Goal: Information Seeking & Learning: Learn about a topic

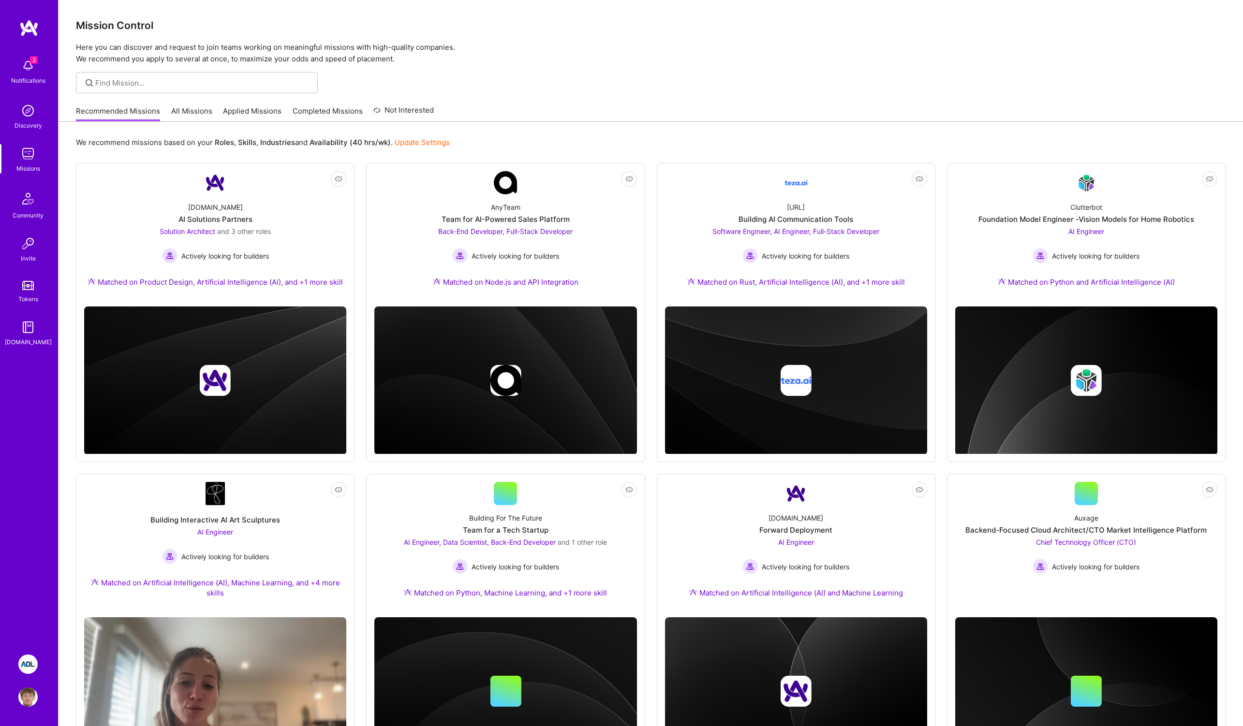
click at [25, 667] on img at bounding box center [27, 664] width 19 height 19
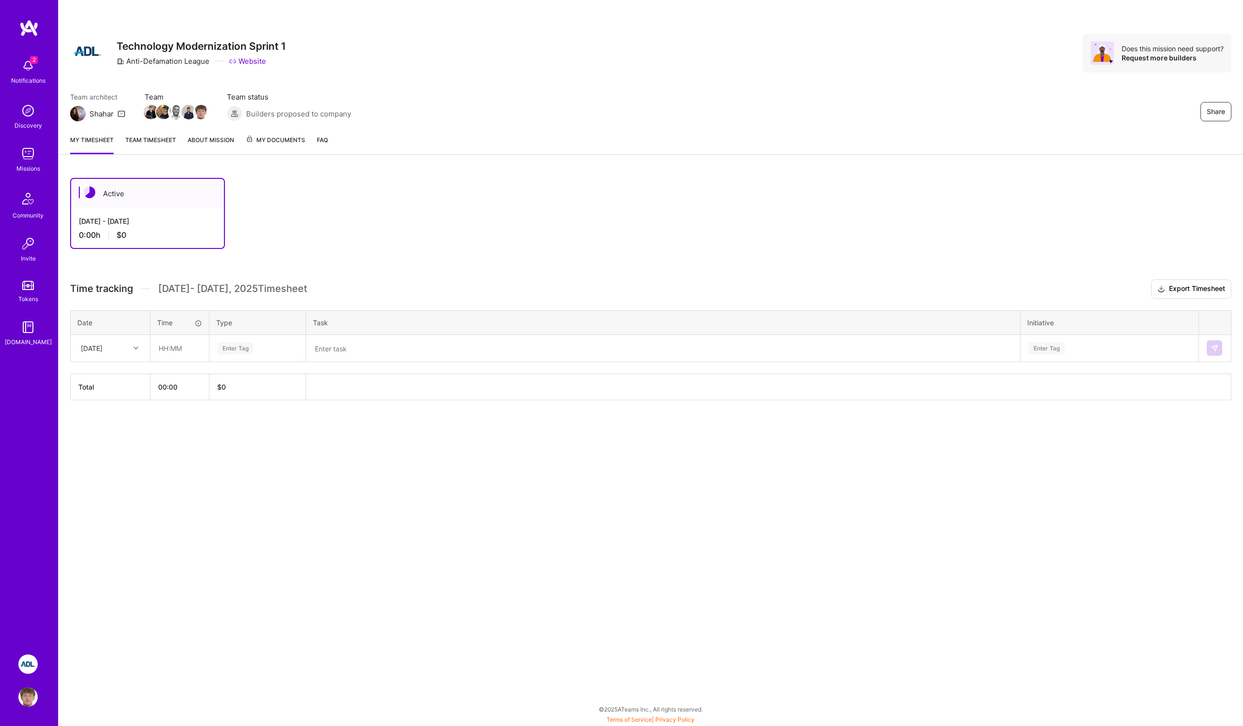
click at [291, 143] on span "My Documents" at bounding box center [275, 140] width 59 height 11
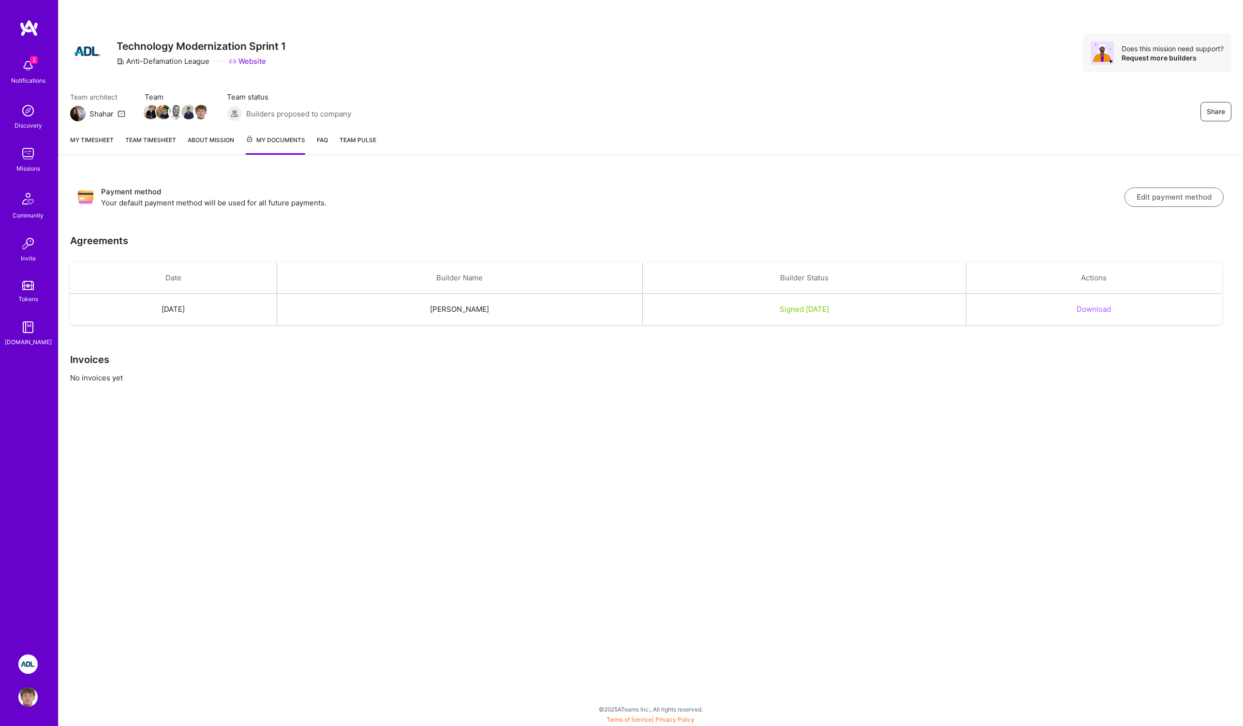
click at [360, 138] on span "Team Pulse" at bounding box center [357, 139] width 37 height 7
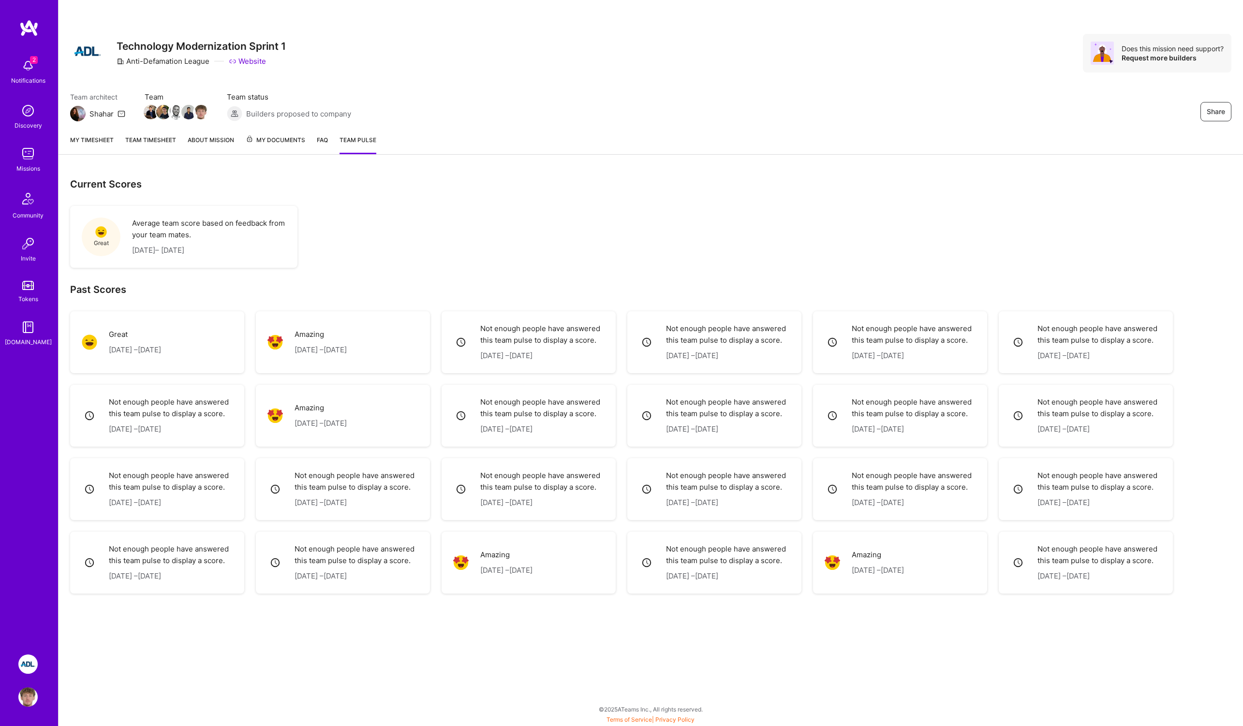
click at [323, 138] on link "FAQ" at bounding box center [322, 144] width 11 height 19
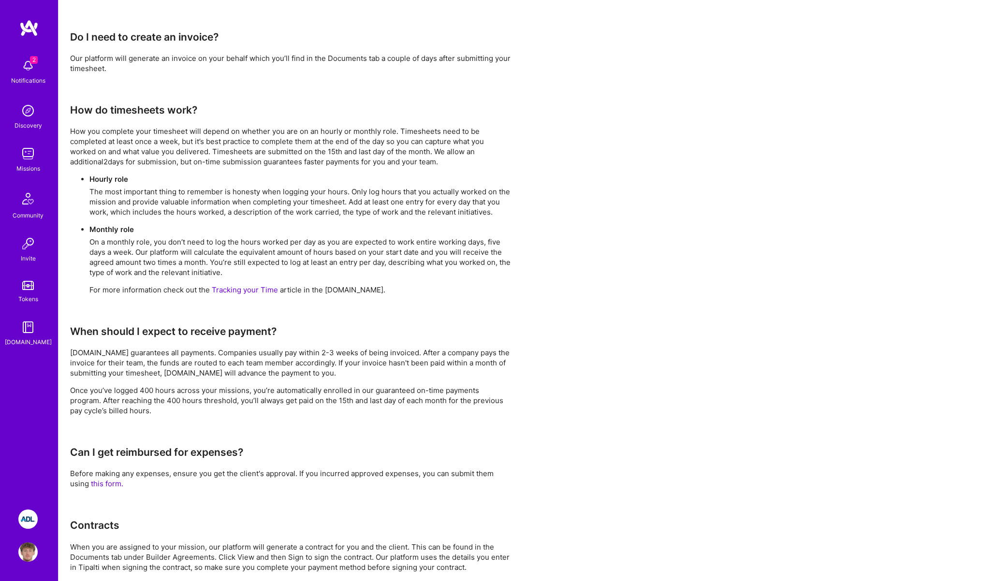
scroll to position [438, 0]
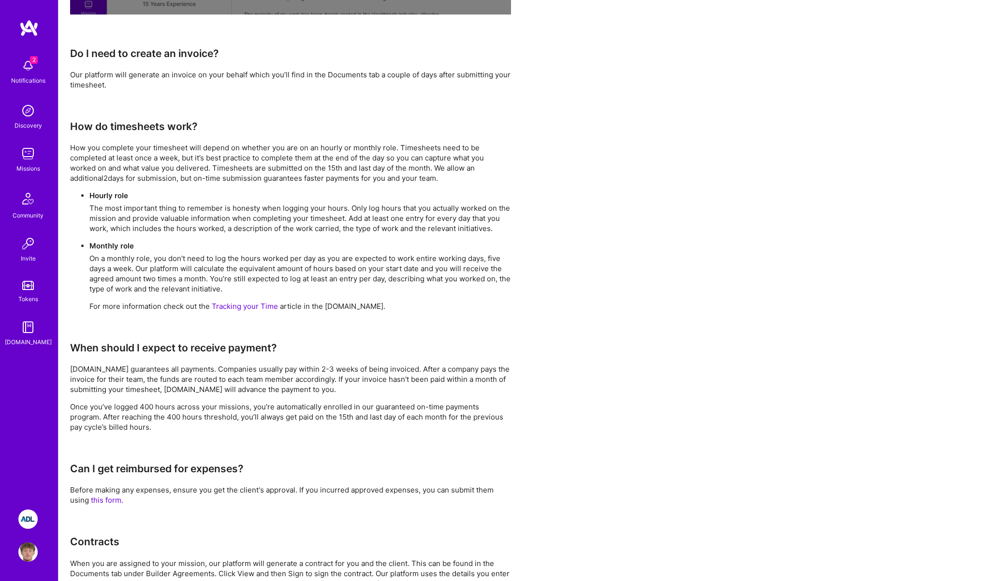
click at [227, 235] on ul "Hourly role The most important thing to remember is honesty when logging your h…" at bounding box center [290, 251] width 441 height 121
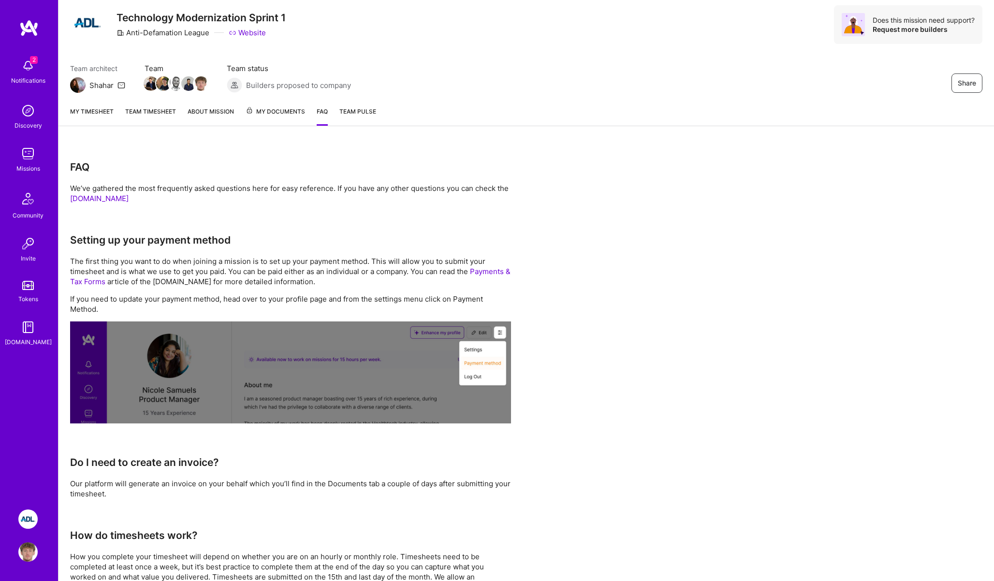
scroll to position [0, 0]
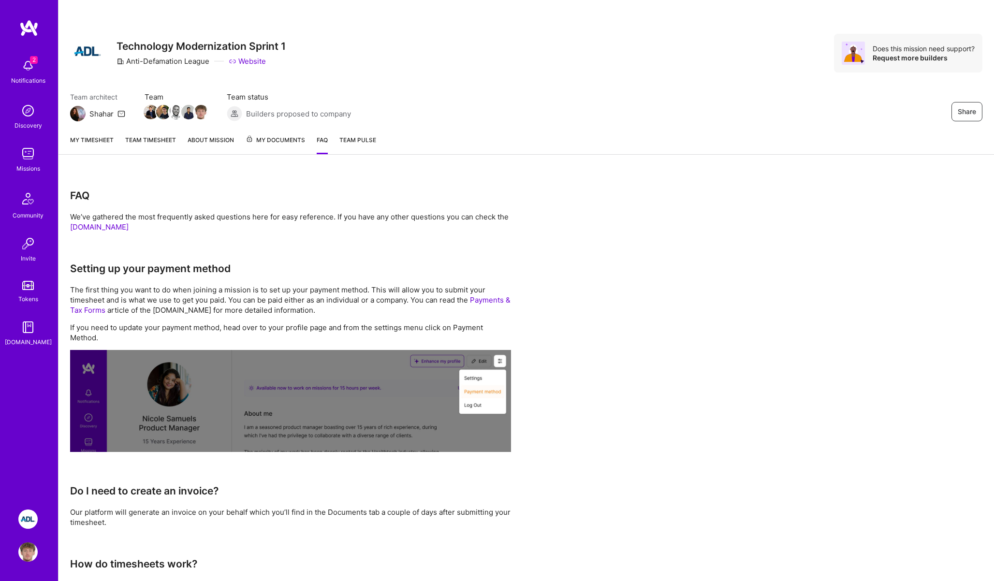
click at [24, 75] on img at bounding box center [27, 65] width 19 height 19
click at [33, 522] on img at bounding box center [27, 519] width 19 height 19
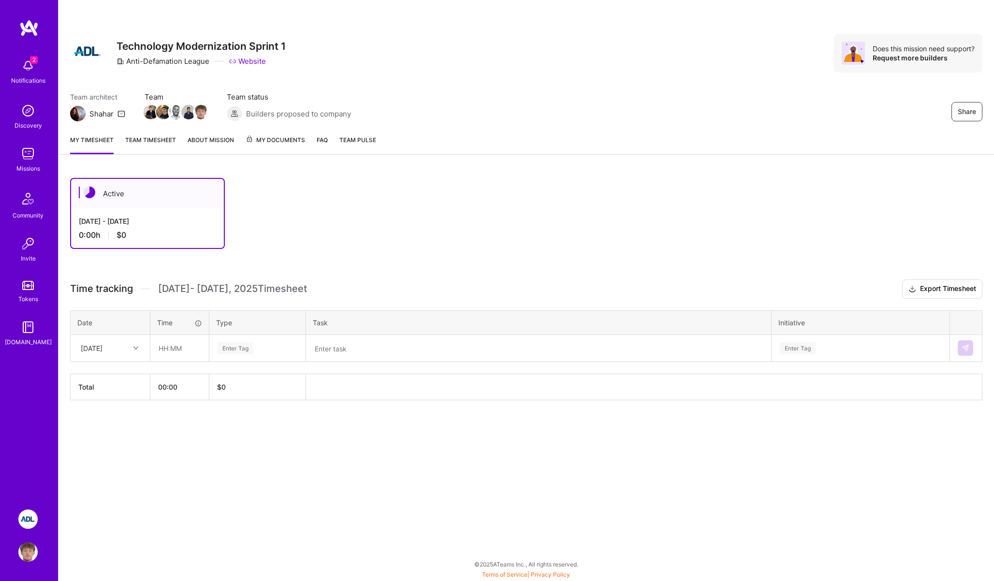
click at [368, 353] on textarea at bounding box center [538, 348] width 463 height 25
click at [383, 284] on h3 "Time tracking [DATE] - [DATE] Timesheet Export Timesheet" at bounding box center [526, 288] width 912 height 19
